Goal: Task Accomplishment & Management: Manage account settings

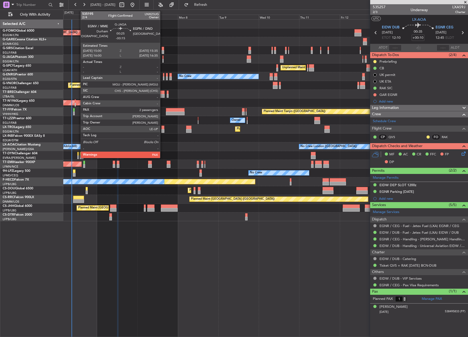
click at [162, 57] on div at bounding box center [162, 58] width 1 height 4
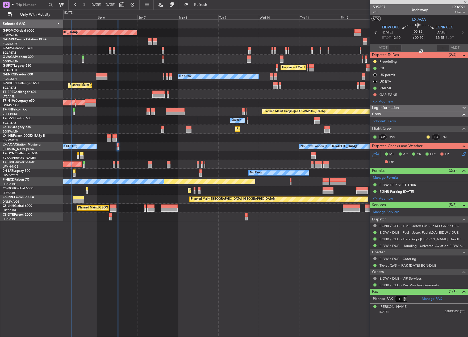
type input "-00:15"
type input "2"
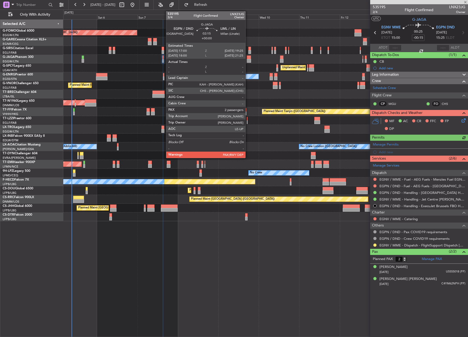
click at [248, 60] on div at bounding box center [249, 61] width 4 height 4
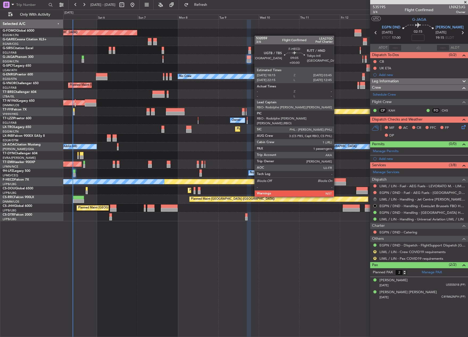
click at [336, 182] on div at bounding box center [337, 184] width 16 height 4
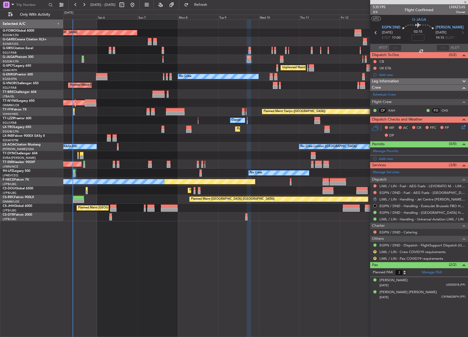
type input "1"
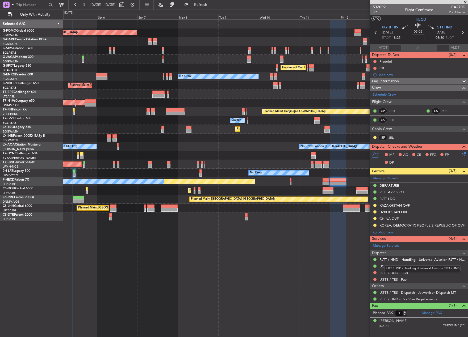
click at [397, 260] on link "RJTT / HND - Handling - Universal Aviation RJTT / HND" at bounding box center [422, 259] width 86 height 5
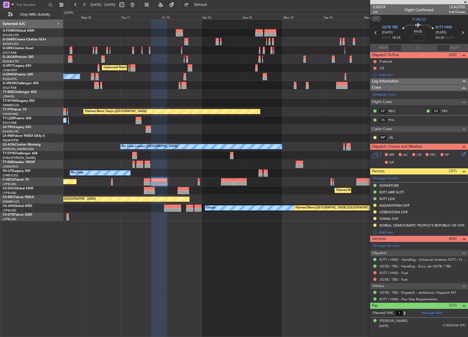
click at [118, 125] on div "Unplanned Maint [GEOGRAPHIC_DATA] ([PERSON_NAME] Intl) No Crew Planned Maint Ti…" at bounding box center [265, 121] width 404 height 202
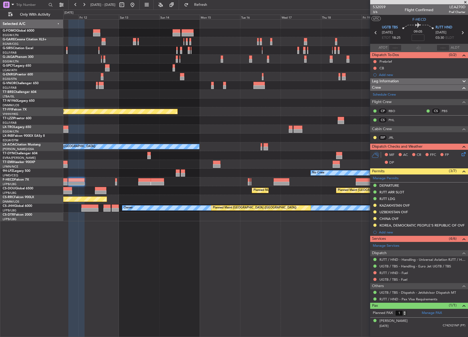
click at [107, 130] on div "Planned Maint Dusseldorf" at bounding box center [265, 129] width 404 height 9
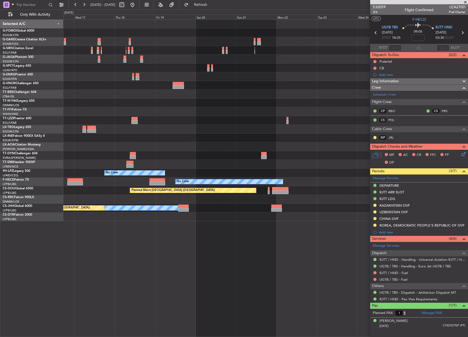
click at [132, 134] on div "Planned Maint Tianjin ([GEOGRAPHIC_DATA]) No Crew [GEOGRAPHIC_DATA] ([GEOGRAPHI…" at bounding box center [265, 121] width 404 height 202
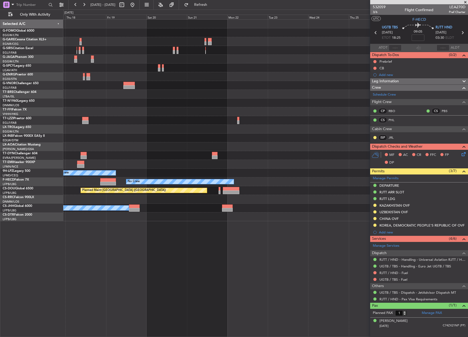
click at [194, 137] on div "No Crew No Crew Planned Maint [GEOGRAPHIC_DATA] ([GEOGRAPHIC_DATA]) Planned Mai…" at bounding box center [265, 121] width 404 height 202
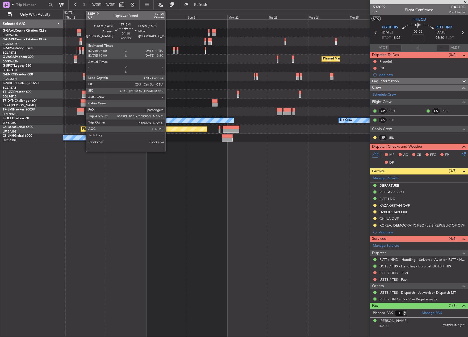
click at [83, 112] on div at bounding box center [80, 114] width 7 height 4
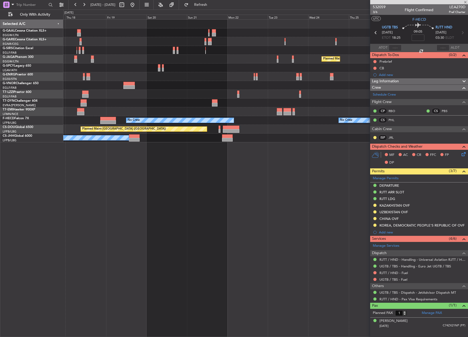
type input "+00:25"
type input "3"
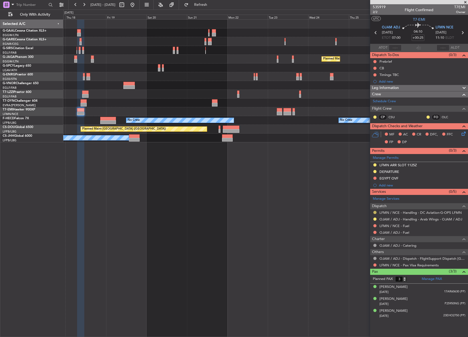
click at [373, 211] on button at bounding box center [374, 212] width 3 height 3
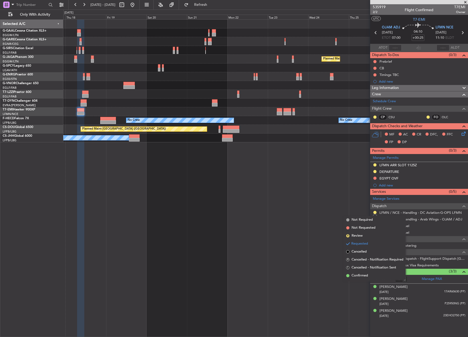
drag, startPoint x: 349, startPoint y: 278, endPoint x: 346, endPoint y: 275, distance: 3.9
click at [349, 277] on li "Confirmed" at bounding box center [374, 276] width 61 height 8
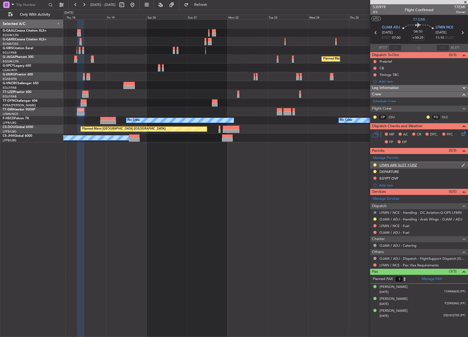
click at [389, 164] on div "LFMN ARR SLOT 1125Z" at bounding box center [397, 165] width 37 height 5
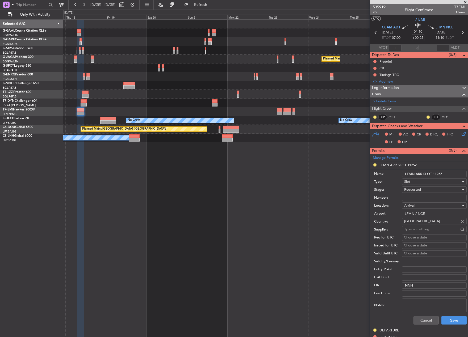
click at [418, 197] on input "Number:" at bounding box center [434, 198] width 65 height 6
paste input "LFMNA000080538"
type input "LFMNA000080538"
click at [437, 173] on input "LFMN ARR SLOT 1125Z" at bounding box center [434, 174] width 65 height 6
click at [440, 173] on input "LFMN ARR SLOT 1115Z" at bounding box center [434, 174] width 65 height 6
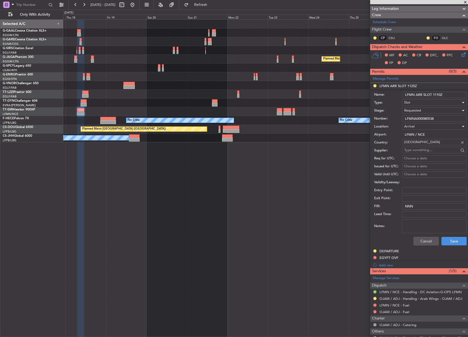
scroll to position [80, 0]
type input "LFMN ARR SLOT 1110Z"
click at [445, 241] on button "Save" at bounding box center [453, 240] width 25 height 9
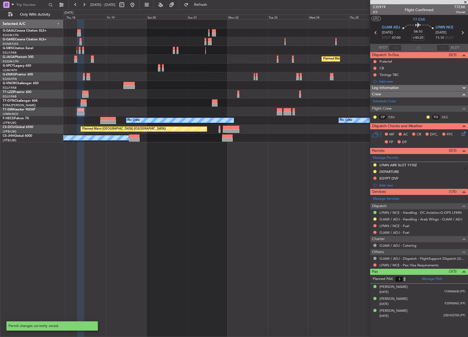
scroll to position [0, 0]
click at [375, 165] on button at bounding box center [374, 164] width 3 height 3
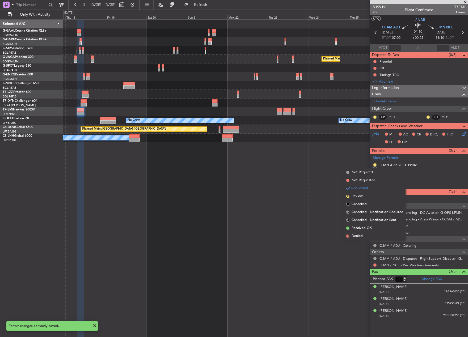
click at [359, 225] on li "Received OK" at bounding box center [374, 228] width 61 height 8
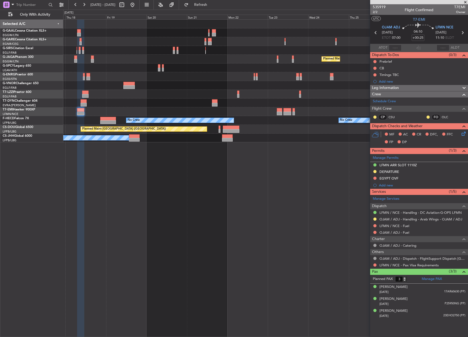
click at [460, 32] on icon at bounding box center [461, 32] width 7 height 7
type input "0"
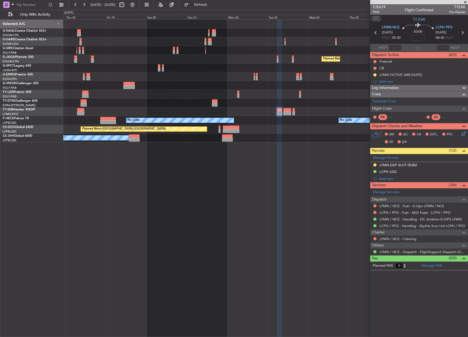
click at [390, 165] on div "LFMN DEP SLOT 0530Z" at bounding box center [398, 165] width 38 height 5
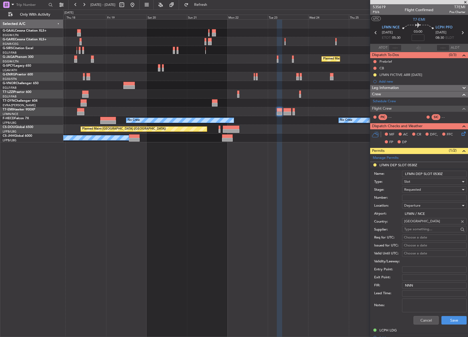
paste input "LFMND000080539"
type input "LFMND000080539"
click at [417, 188] on span "Requested" at bounding box center [412, 189] width 17 height 5
click at [423, 229] on span "Received OK" at bounding box center [432, 230] width 56 height 8
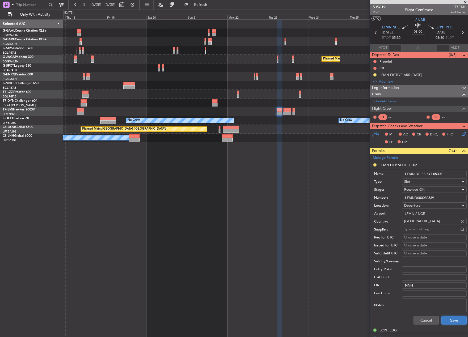
click at [445, 322] on button "Save" at bounding box center [453, 320] width 25 height 9
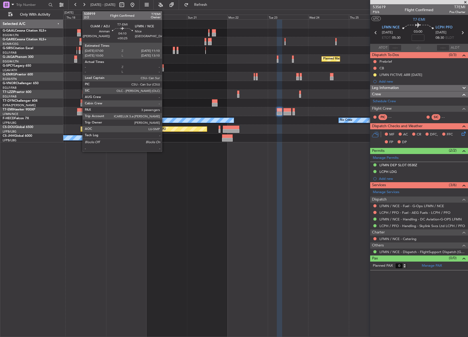
click at [80, 113] on div at bounding box center [80, 114] width 7 height 4
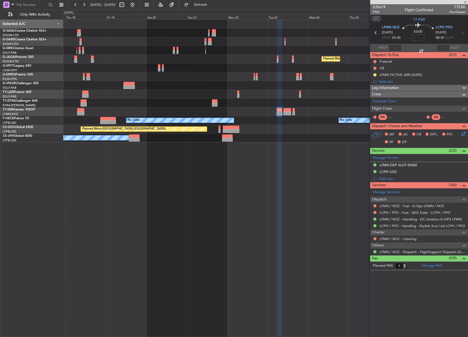
type input "+00:25"
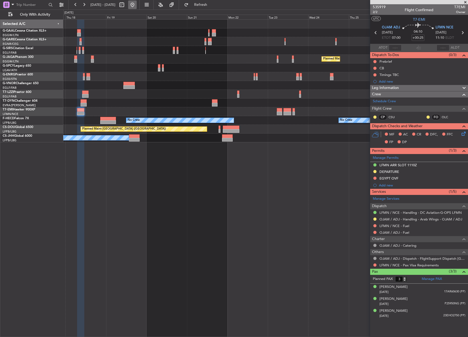
click at [137, 5] on button at bounding box center [132, 5] width 9 height 9
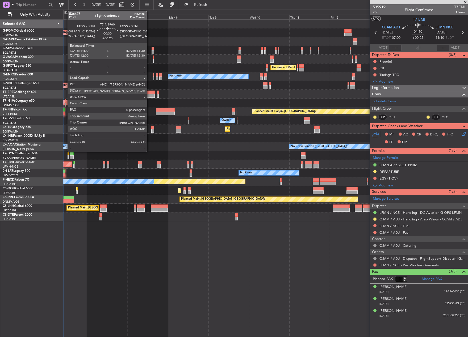
click at [65, 102] on div at bounding box center [65, 101] width 1 height 4
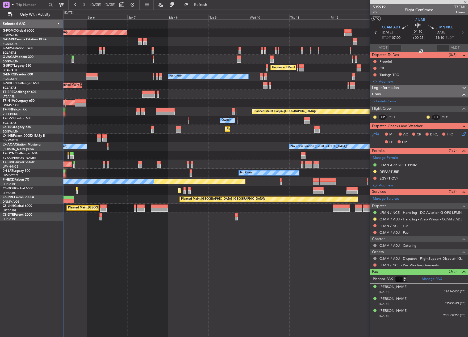
type input "0"
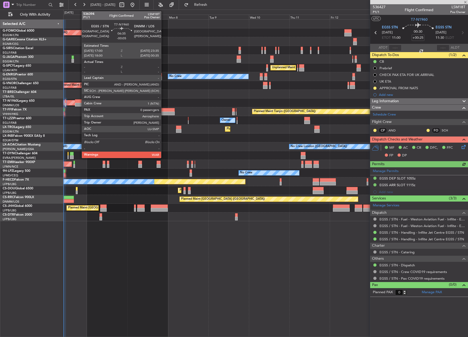
click at [79, 102] on div at bounding box center [80, 101] width 11 height 4
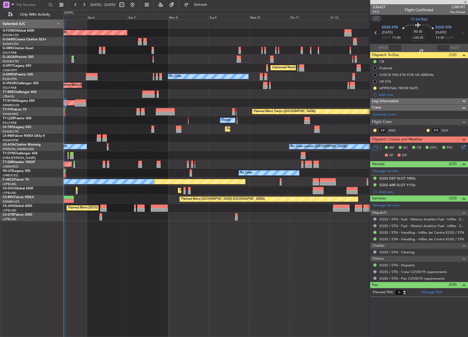
type input "-00:05"
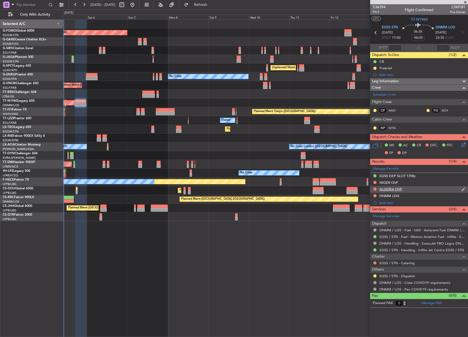
click at [390, 191] on div "ALGERIA OVF" at bounding box center [390, 189] width 23 height 5
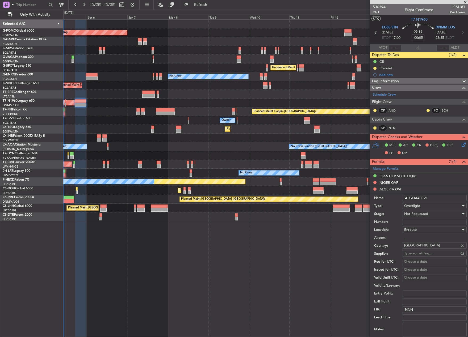
click at [421, 222] on input "Number:" at bounding box center [434, 222] width 65 height 6
paste input "7675/ANAC/BS/2025"
type input "7675/ANAC/BS/2025"
click at [418, 214] on span "Not Requested" at bounding box center [416, 213] width 24 height 5
click at [424, 254] on span "Received OK" at bounding box center [432, 257] width 56 height 8
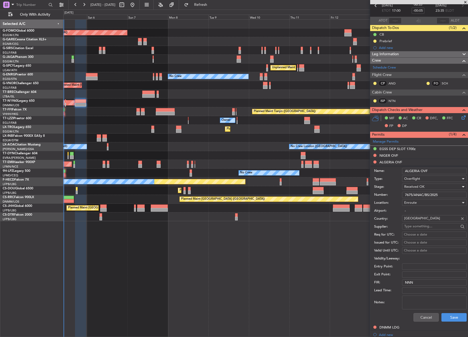
scroll to position [53, 0]
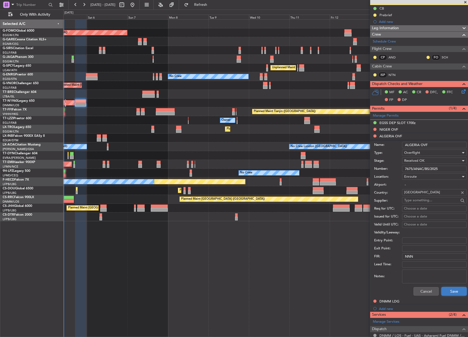
click at [446, 289] on button "Save" at bounding box center [453, 291] width 25 height 9
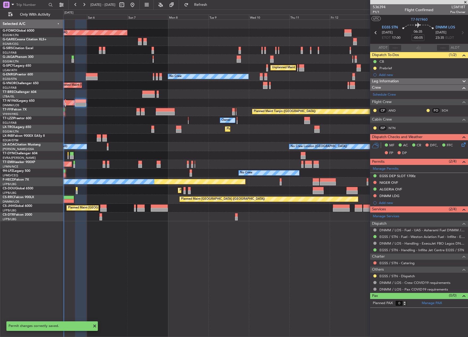
scroll to position [0, 0]
drag, startPoint x: 392, startPoint y: 184, endPoint x: 400, endPoint y: 188, distance: 9.9
click at [392, 184] on div "NIGER OVF" at bounding box center [388, 182] width 19 height 5
click at [388, 182] on div "Manage Permits EGSS DEP SLOT 1700z NIGER OVF ALGERIA OVF DNMM LDG Add new" at bounding box center [419, 185] width 98 height 41
click at [391, 181] on div "Manage Permits EGSS DEP SLOT 1700z NIGER OVF ALGERIA OVF DNMM LDG Add new" at bounding box center [419, 185] width 98 height 41
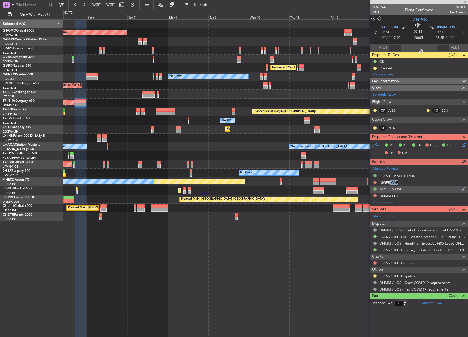
drag, startPoint x: 387, startPoint y: 182, endPoint x: 380, endPoint y: 188, distance: 9.3
click at [380, 188] on div "Manage Permits EGSS DEP SLOT 1700z NIGER OVF ALGERIA OVF DNMM LDG Add new" at bounding box center [419, 185] width 98 height 41
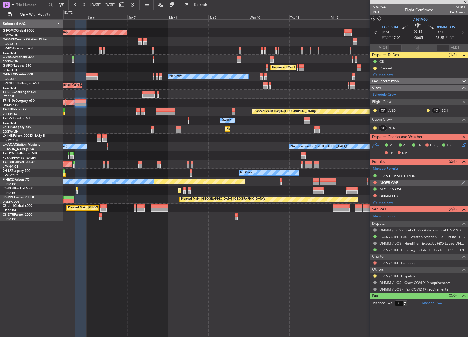
drag, startPoint x: 380, startPoint y: 188, endPoint x: 377, endPoint y: 181, distance: 7.2
click at [377, 181] on div "NIGER OVF" at bounding box center [419, 183] width 98 height 7
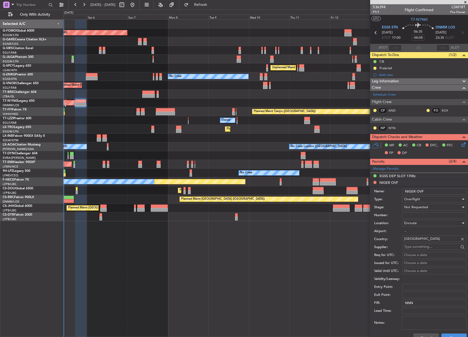
click at [423, 214] on input "Number:" at bounding box center [434, 215] width 65 height 6
paste input "NE-V255275M"
type input "NE-V255275M"
click at [418, 204] on div "Not Requested" at bounding box center [432, 207] width 57 height 8
click at [422, 252] on span "Received OK" at bounding box center [432, 250] width 56 height 8
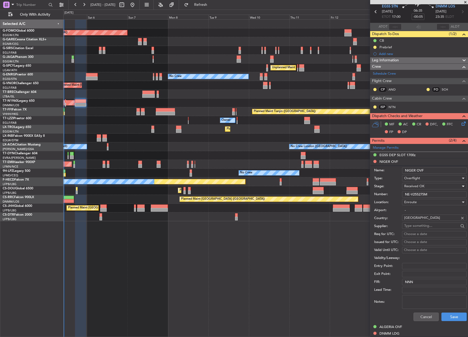
scroll to position [27, 0]
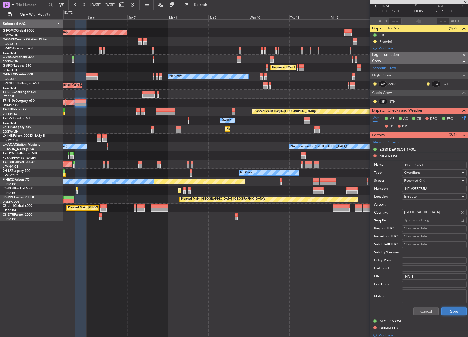
click at [450, 312] on button "Save" at bounding box center [453, 311] width 25 height 9
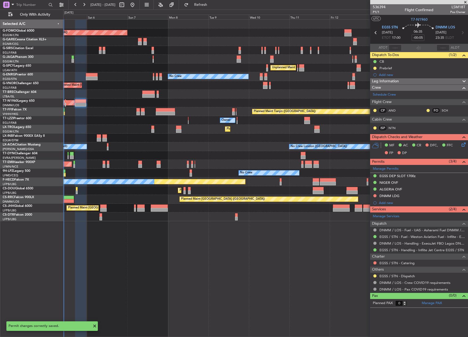
scroll to position [0, 0]
click at [443, 26] on span "DNMM LOS" at bounding box center [444, 27] width 19 height 5
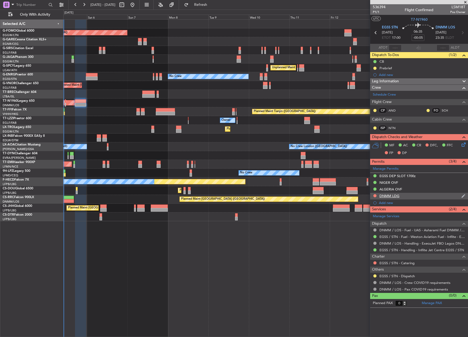
click at [389, 196] on div "DNMM LDG" at bounding box center [389, 196] width 20 height 5
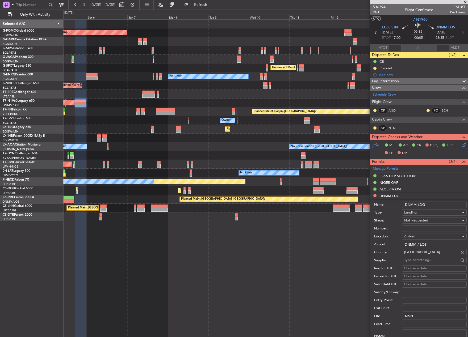
click at [413, 229] on input "Number:" at bounding box center [434, 229] width 65 height 6
paste input "AA0001 / 05090841"
type input "AA0001 / 05090841"
click at [415, 221] on span "Not Requested" at bounding box center [416, 220] width 24 height 5
click at [426, 261] on span "Received OK" at bounding box center [432, 263] width 56 height 8
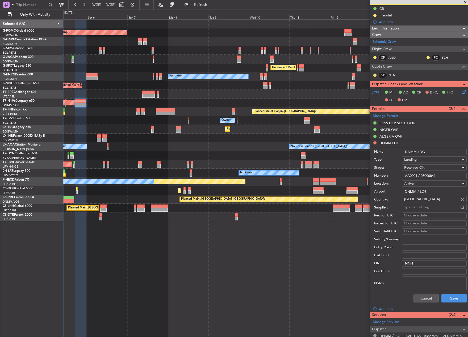
scroll to position [53, 0]
click at [454, 295] on button "Save" at bounding box center [453, 298] width 25 height 9
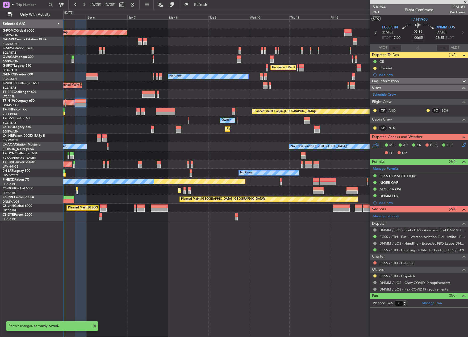
scroll to position [0, 0]
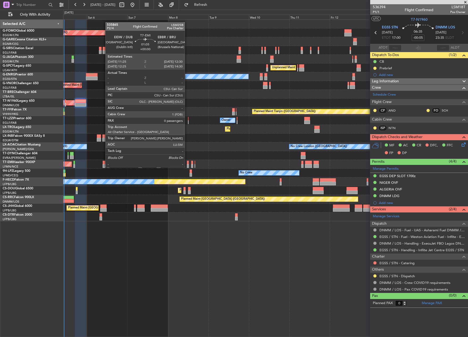
click at [187, 163] on div at bounding box center [188, 163] width 2 height 4
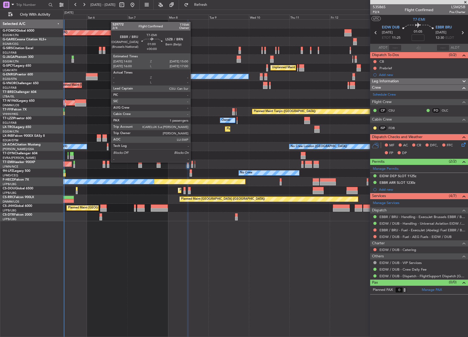
click at [193, 162] on div at bounding box center [192, 163] width 2 height 4
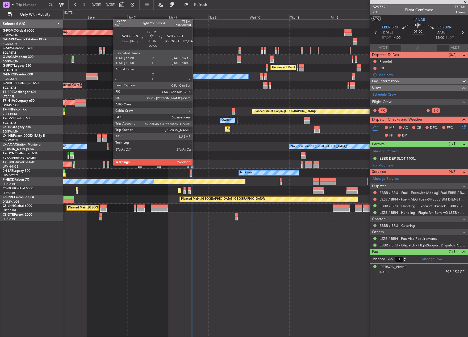
click at [195, 165] on div at bounding box center [194, 166] width 1 height 4
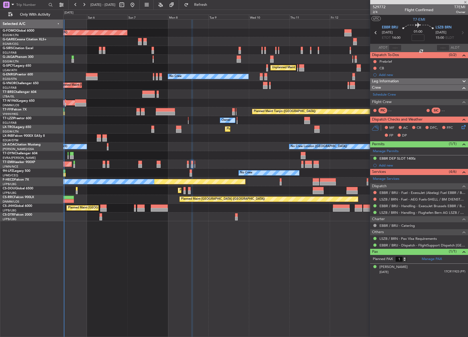
type input "0"
